Goal: Transaction & Acquisition: Purchase product/service

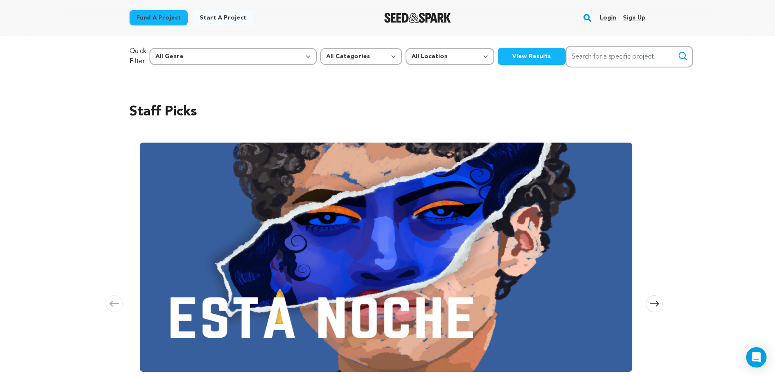
click at [603, 18] on link "Login" at bounding box center [608, 18] width 17 height 14
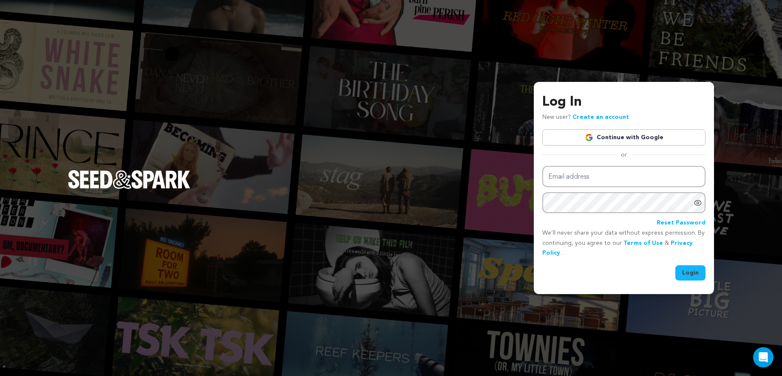
click at [640, 138] on link "Continue with Google" at bounding box center [623, 138] width 163 height 16
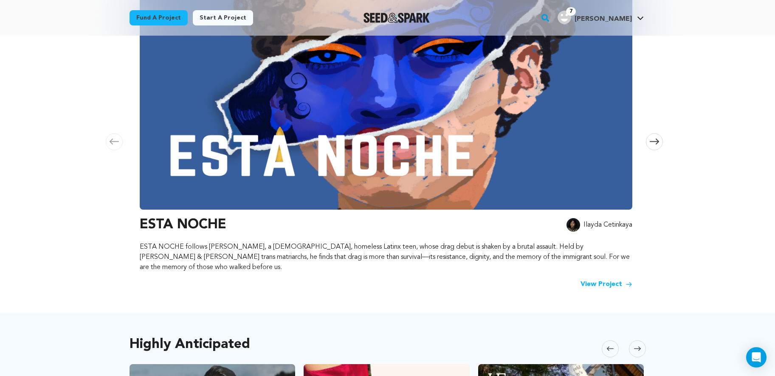
scroll to position [121, 0]
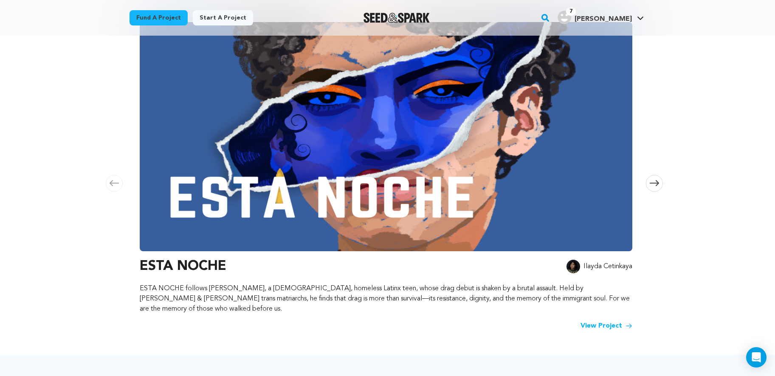
click at [661, 178] on span at bounding box center [654, 183] width 17 height 17
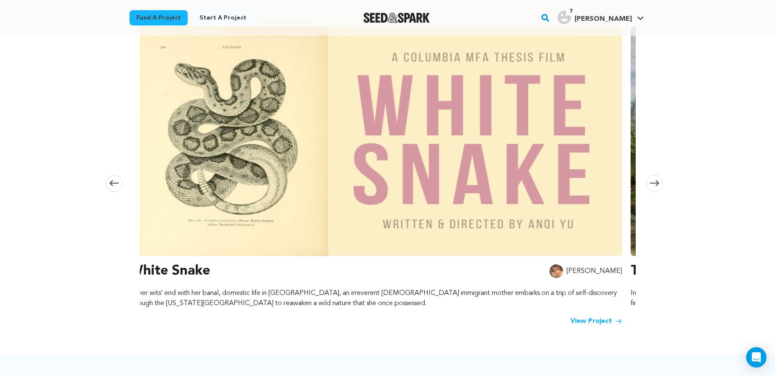
click at [661, 178] on span at bounding box center [654, 183] width 17 height 17
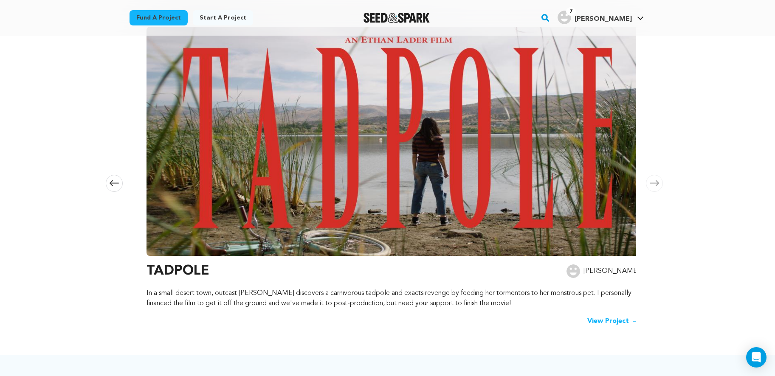
scroll to position [0, 1003]
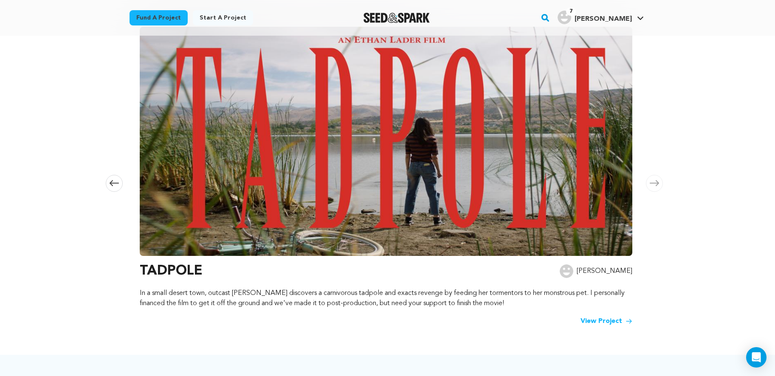
click at [661, 178] on span at bounding box center [654, 183] width 17 height 17
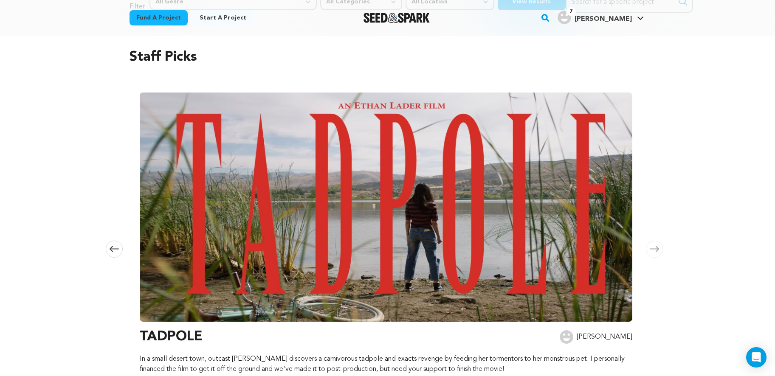
scroll to position [54, 0]
click at [121, 245] on span at bounding box center [114, 249] width 17 height 17
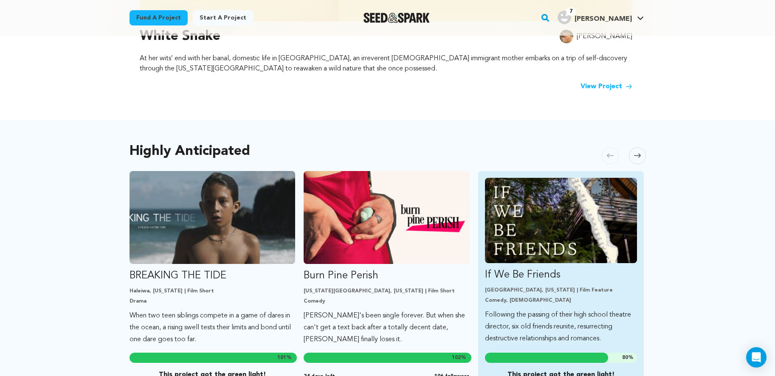
scroll to position [382, 0]
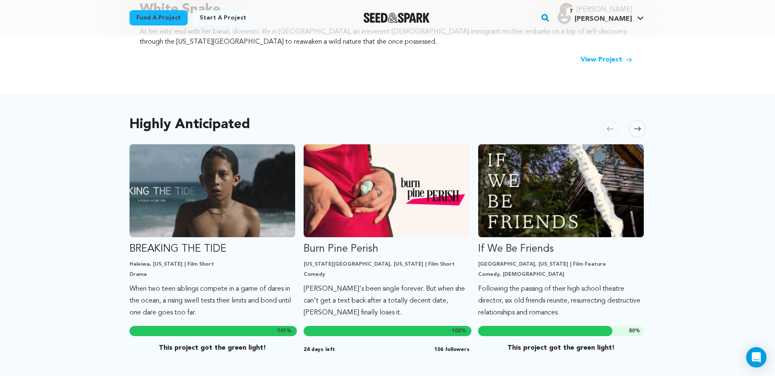
click at [638, 126] on icon at bounding box center [637, 129] width 7 height 6
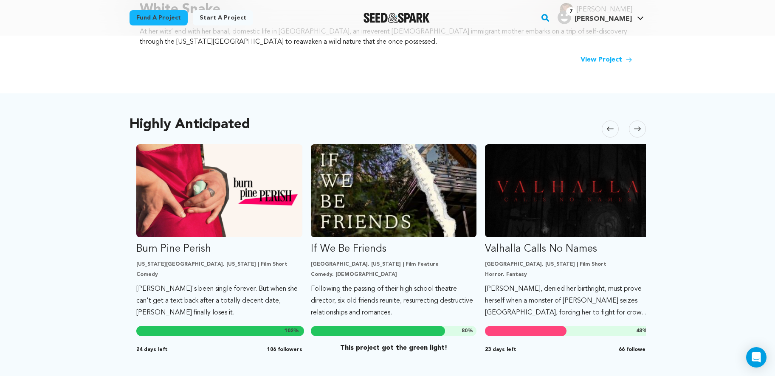
scroll to position [0, 175]
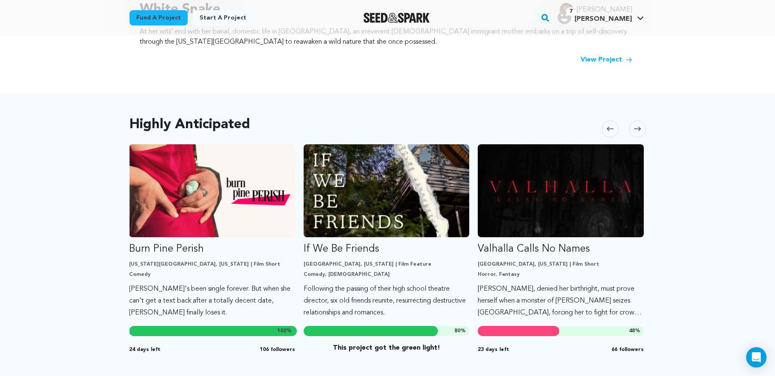
click at [638, 126] on icon at bounding box center [637, 129] width 7 height 6
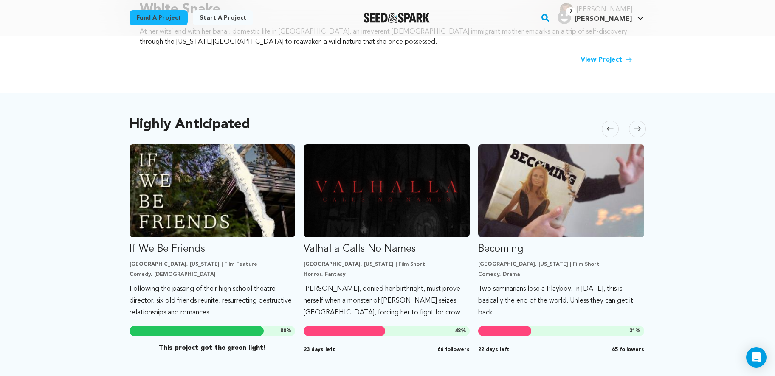
click at [638, 126] on icon at bounding box center [637, 129] width 7 height 6
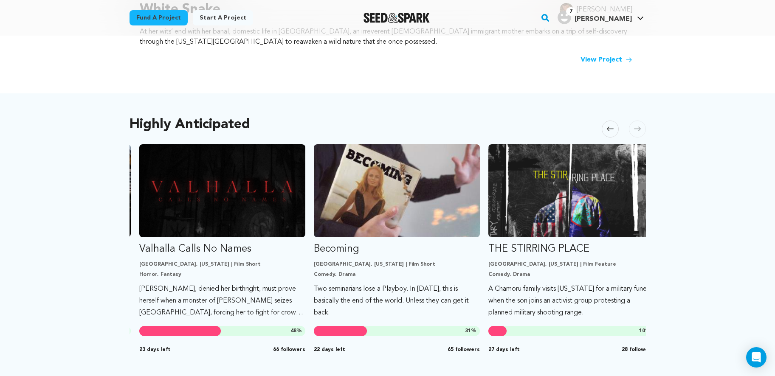
scroll to position [0, 523]
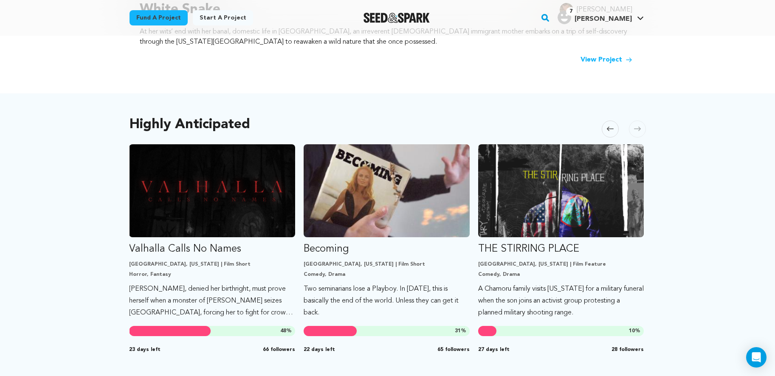
click at [638, 126] on icon at bounding box center [637, 129] width 7 height 6
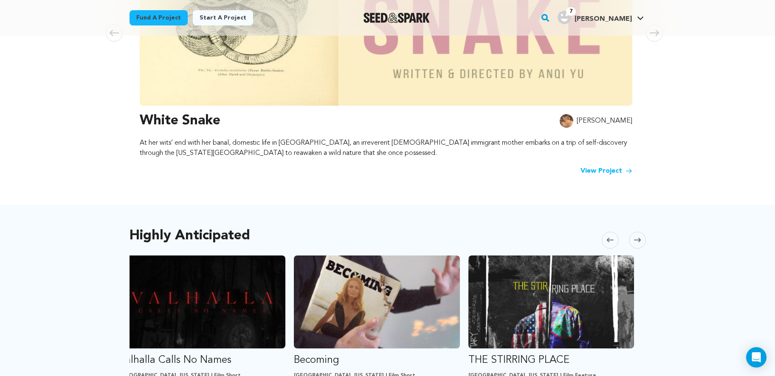
scroll to position [103, 0]
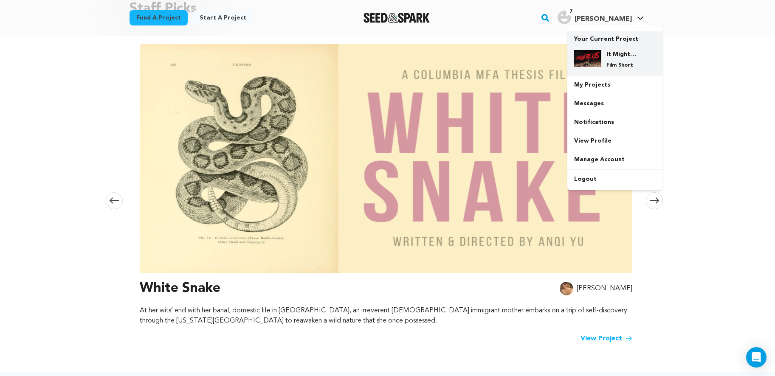
click at [612, 58] on h4 "It Might Be Us" at bounding box center [622, 54] width 31 height 8
